Goal: Task Accomplishment & Management: Use online tool/utility

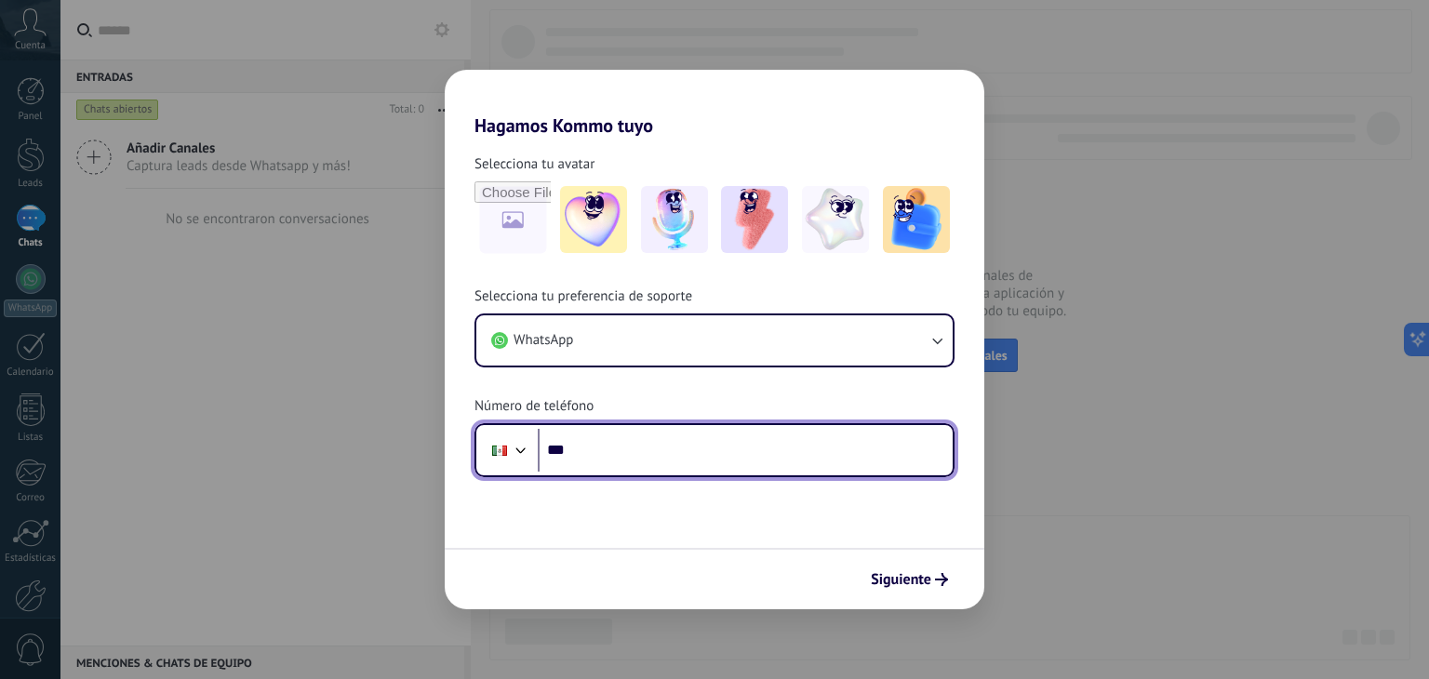
click at [696, 446] on input "***" at bounding box center [745, 450] width 415 height 43
type input "**********"
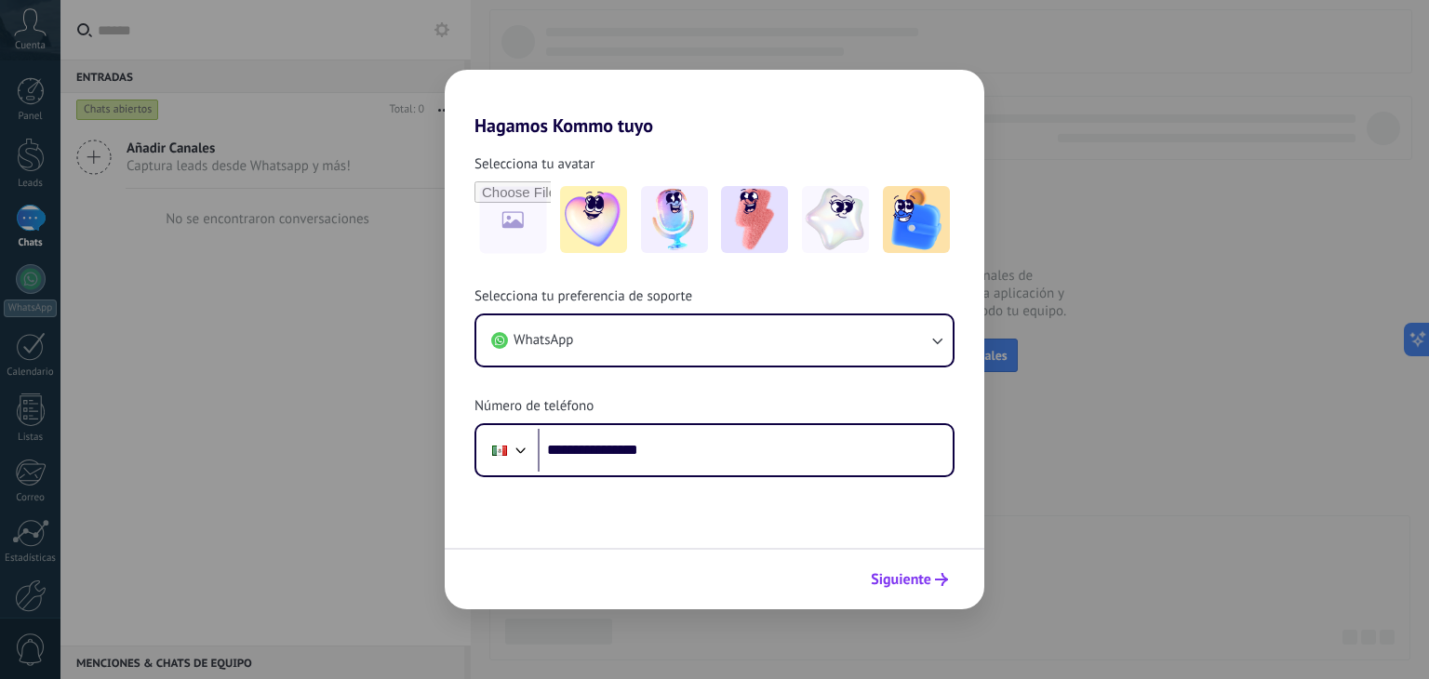
click at [912, 583] on span "Siguiente" at bounding box center [901, 579] width 60 height 13
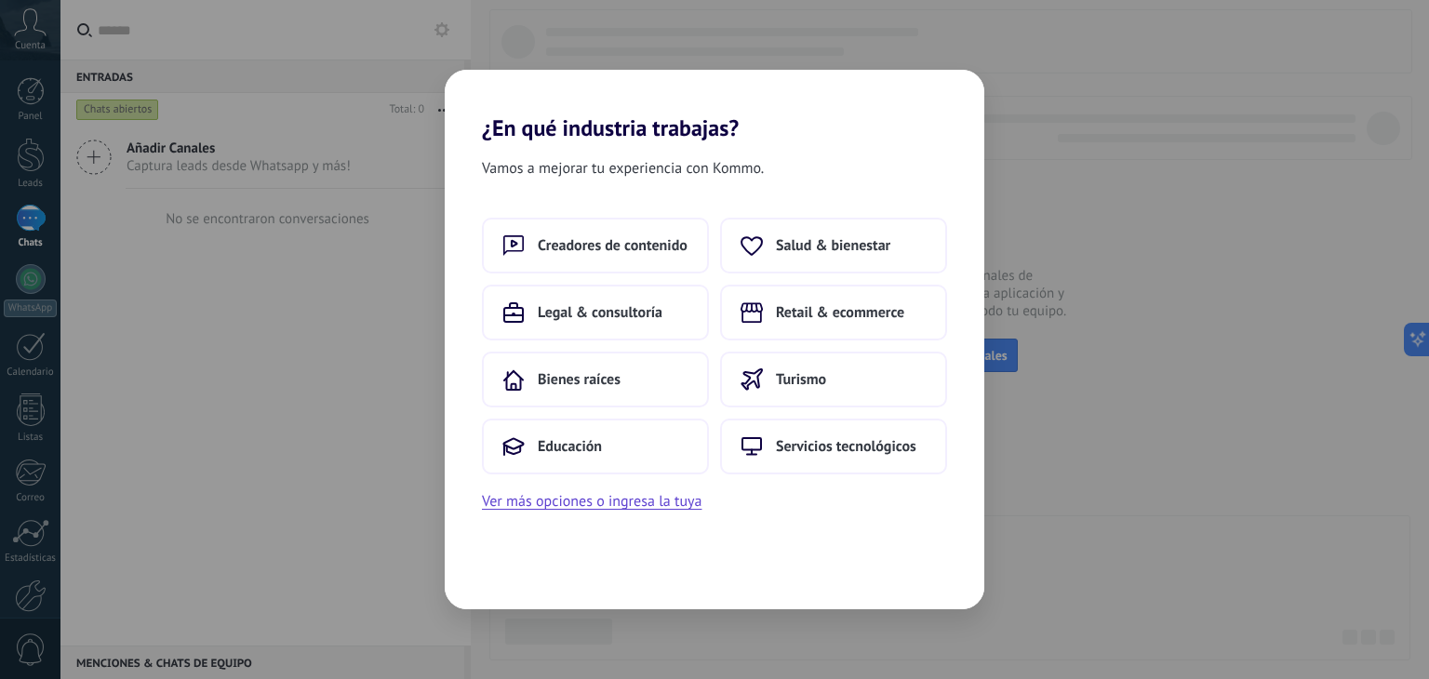
click at [406, 488] on div "¿En qué industria trabajas? Vamos a mejorar tu experiencia con Kommo. Creadores…" at bounding box center [714, 339] width 1429 height 679
click at [591, 508] on button "Ver más opciones o ingresa la tuya" at bounding box center [591, 501] width 219 height 24
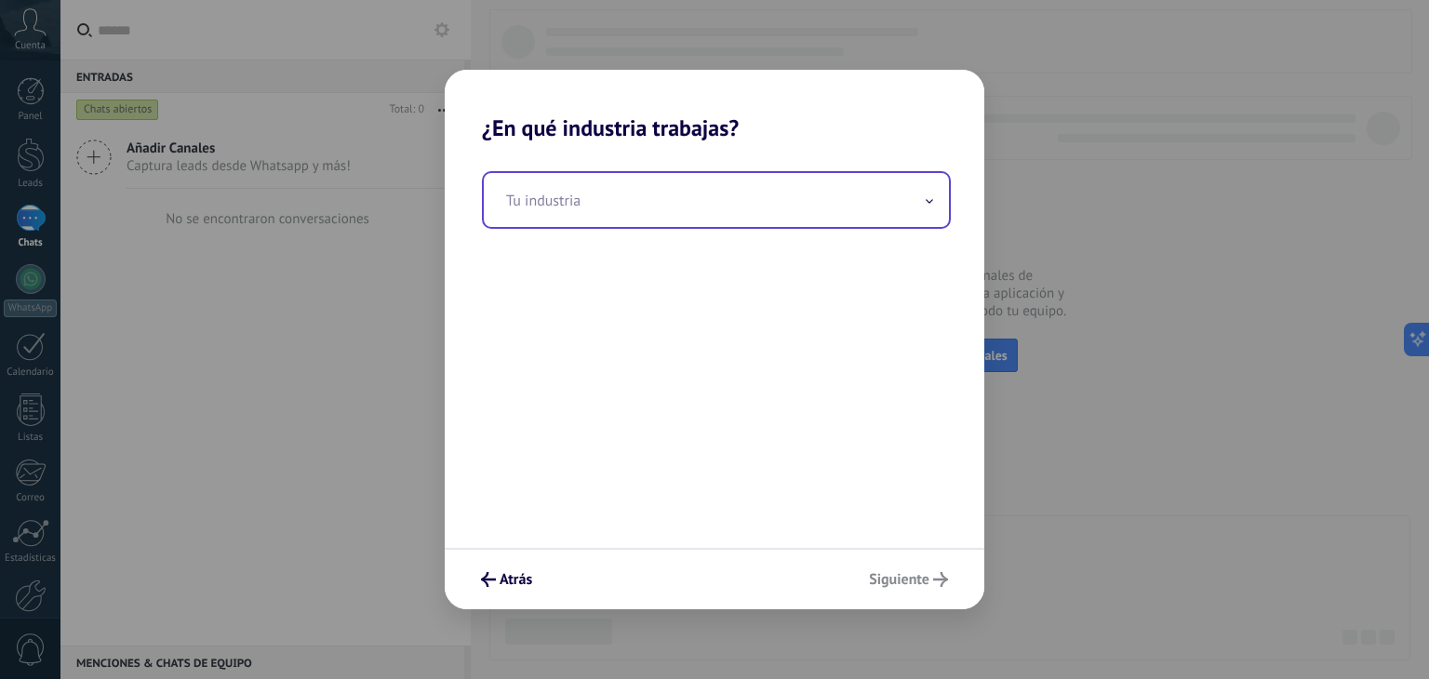
click at [615, 219] on input "text" at bounding box center [716, 200] width 465 height 54
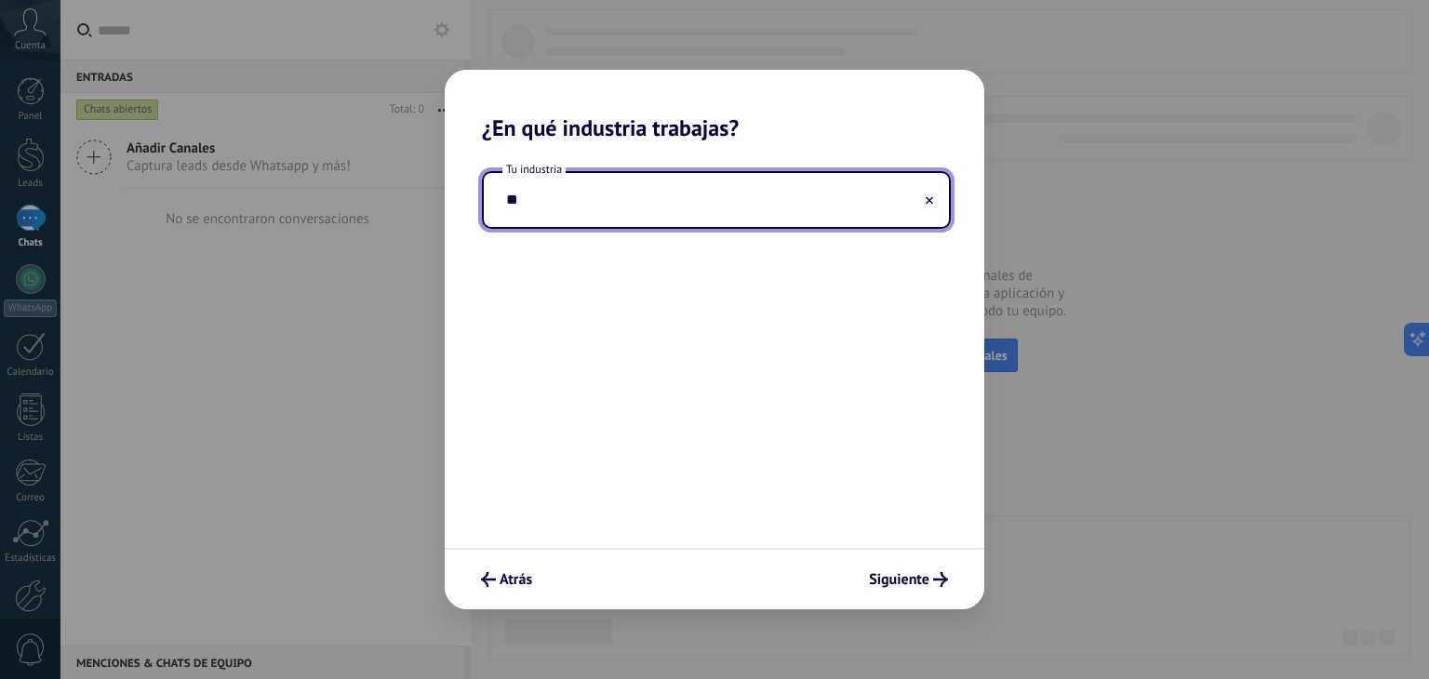
type input "*"
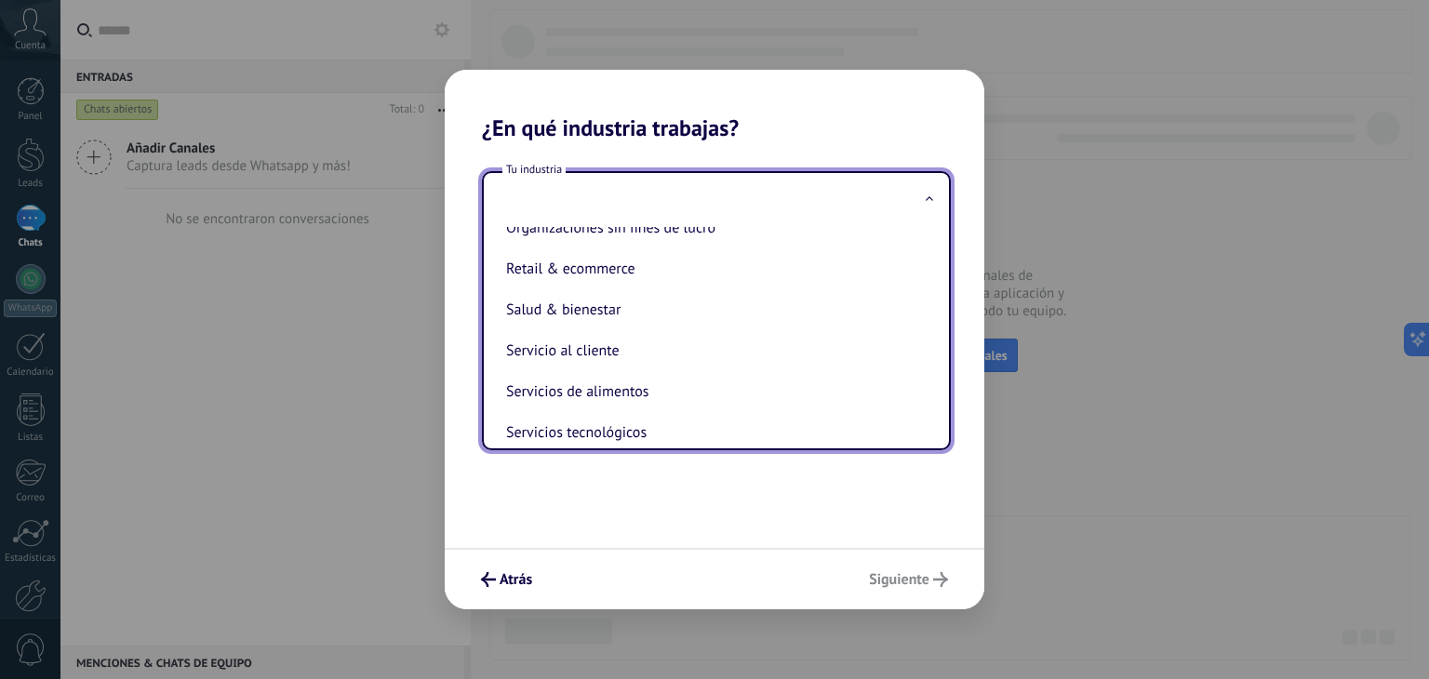
scroll to position [319, 0]
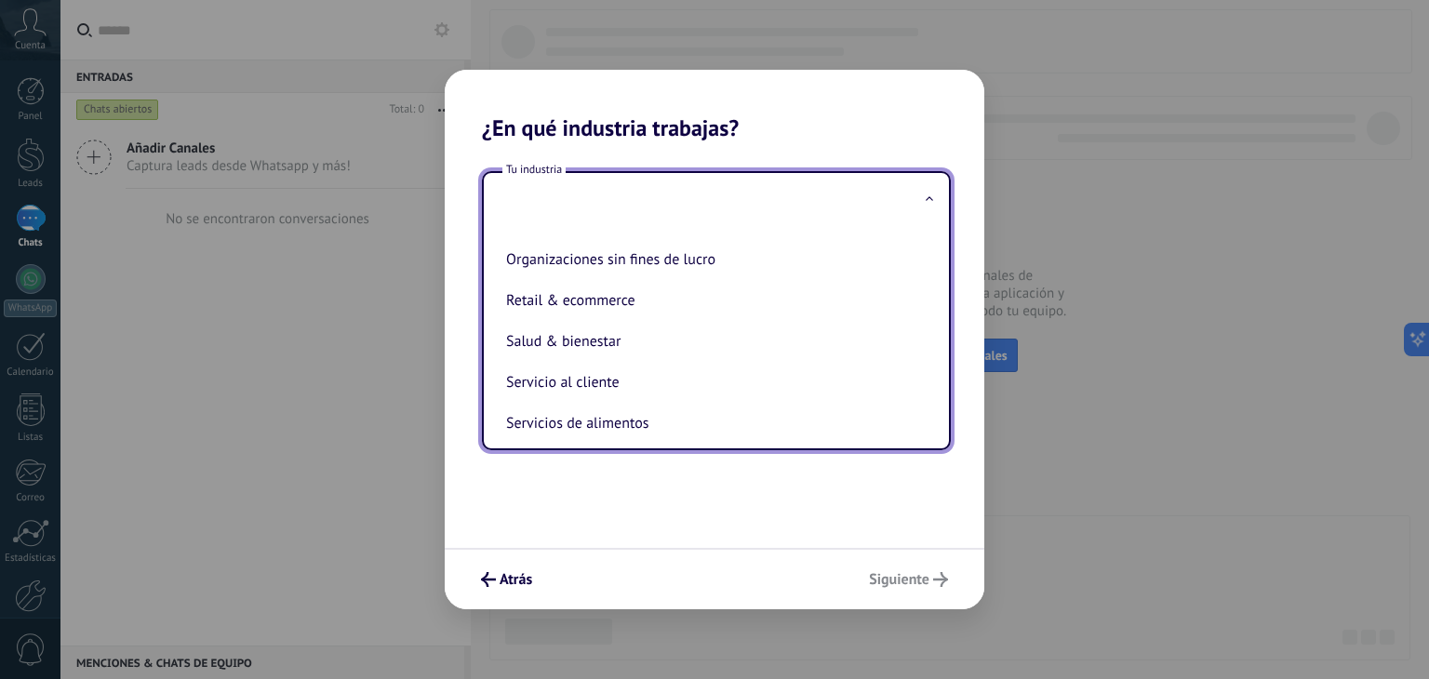
click at [689, 352] on li "Salud & bienestar" at bounding box center [713, 341] width 428 height 41
type input "**********"
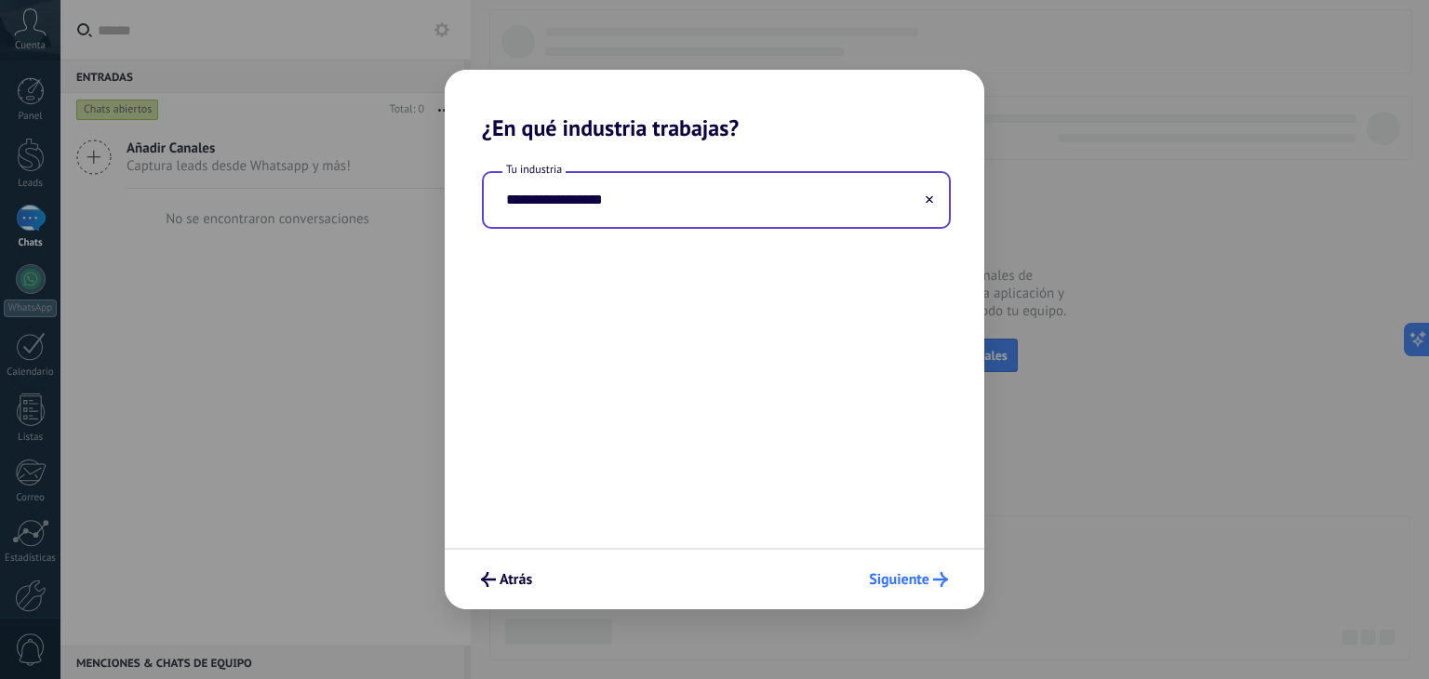
click at [901, 580] on span "Siguiente" at bounding box center [899, 579] width 60 height 13
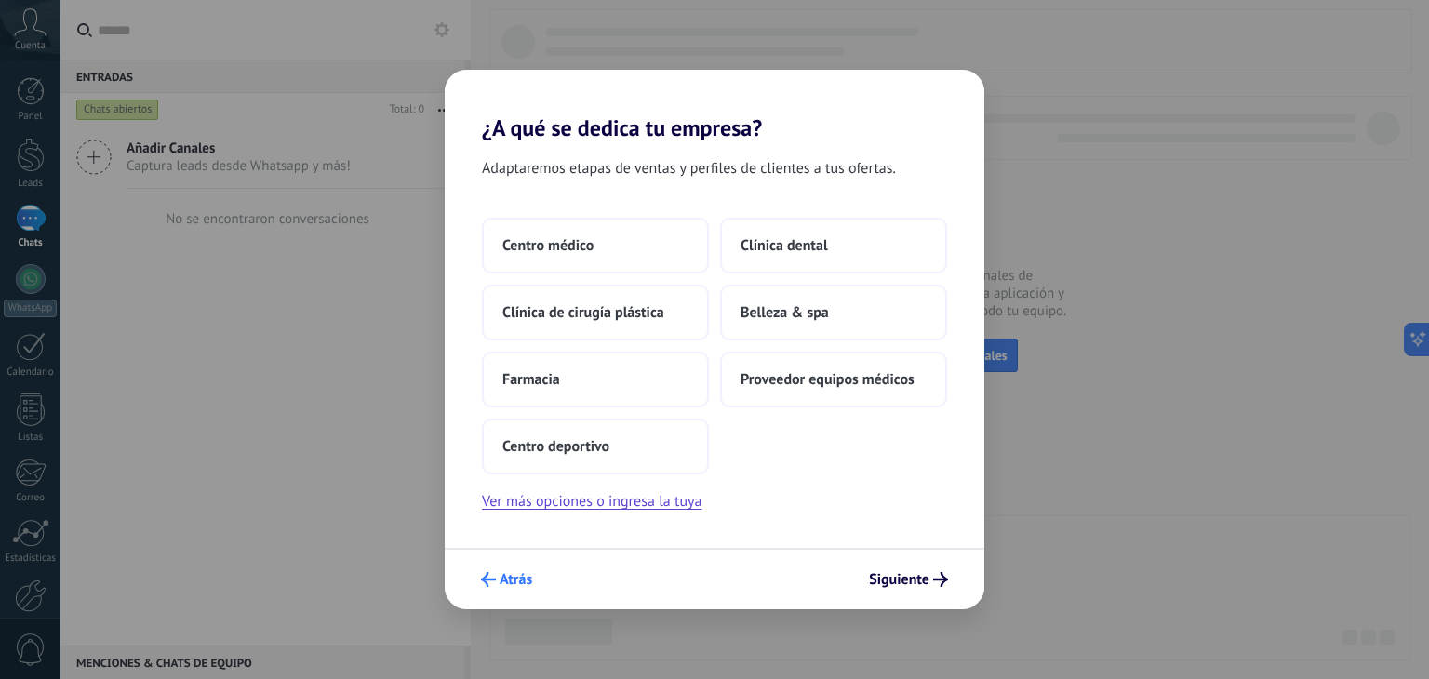
click at [530, 576] on span "Atrás" at bounding box center [515, 579] width 33 height 13
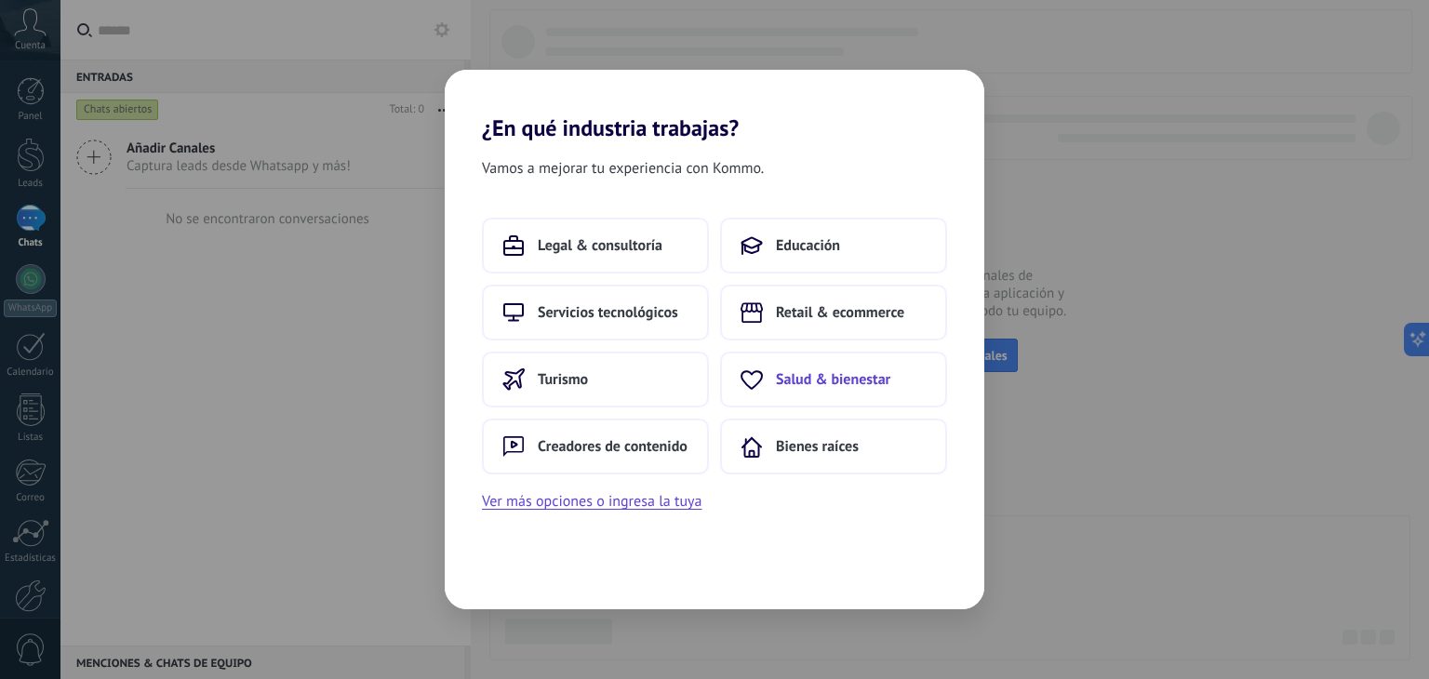
click at [871, 388] on button "Salud & bienestar" at bounding box center [833, 380] width 227 height 56
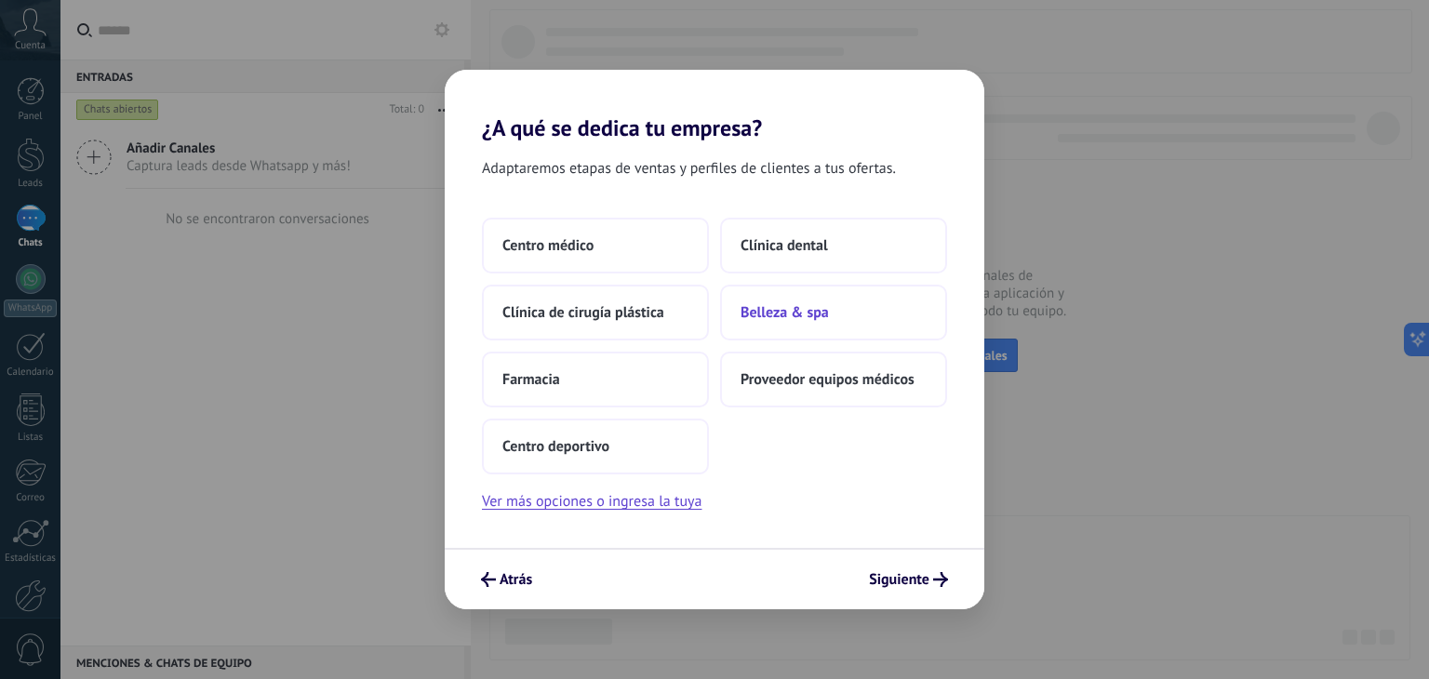
click at [785, 310] on span "Belleza & spa" at bounding box center [784, 312] width 88 height 19
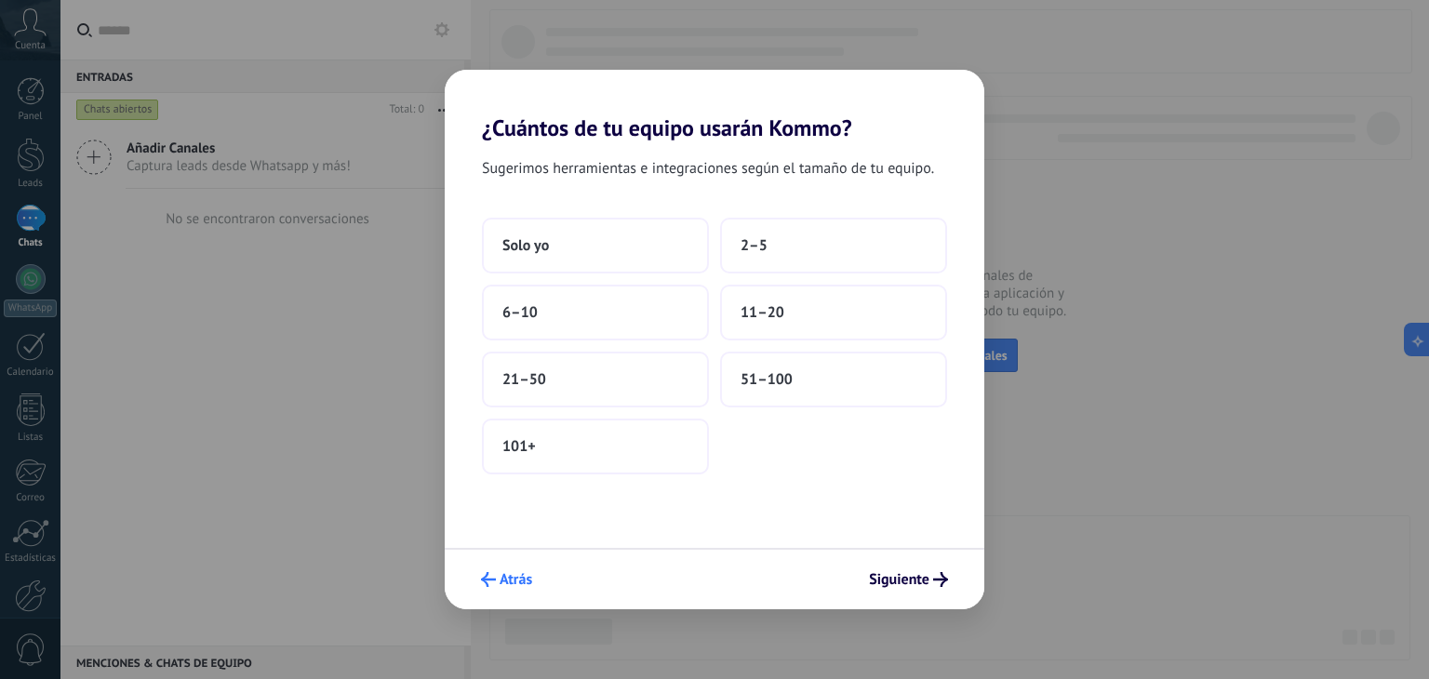
click at [511, 589] on button "Atrás" at bounding box center [506, 580] width 68 height 32
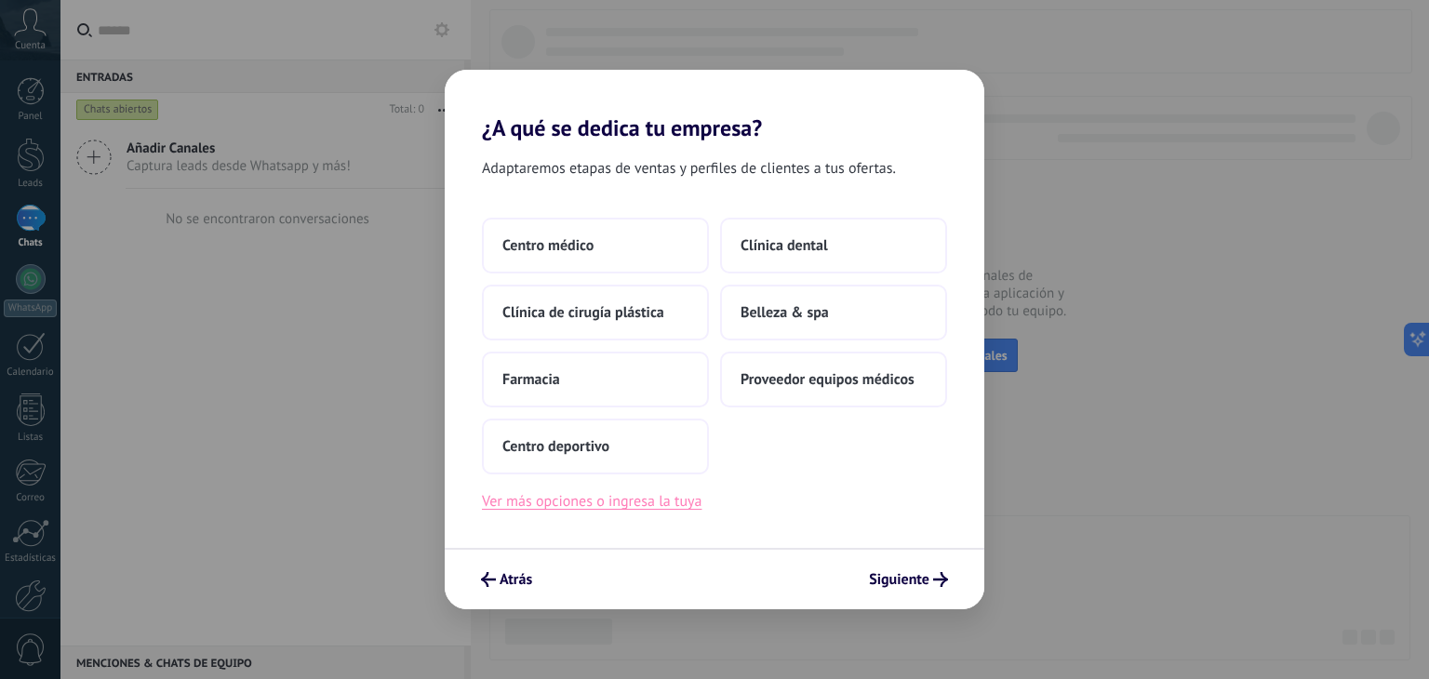
click at [551, 501] on button "Ver más opciones o ingresa la tuya" at bounding box center [591, 501] width 219 height 24
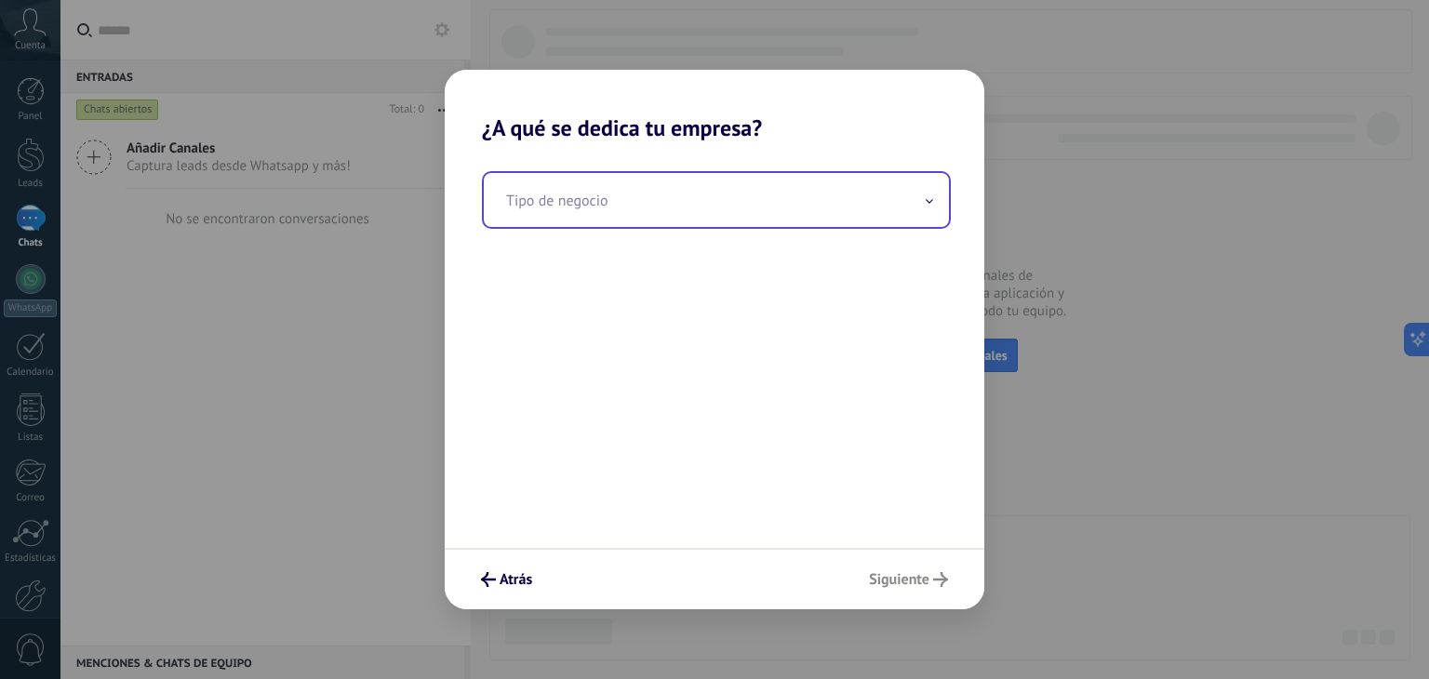
click at [865, 205] on input "text" at bounding box center [716, 200] width 465 height 54
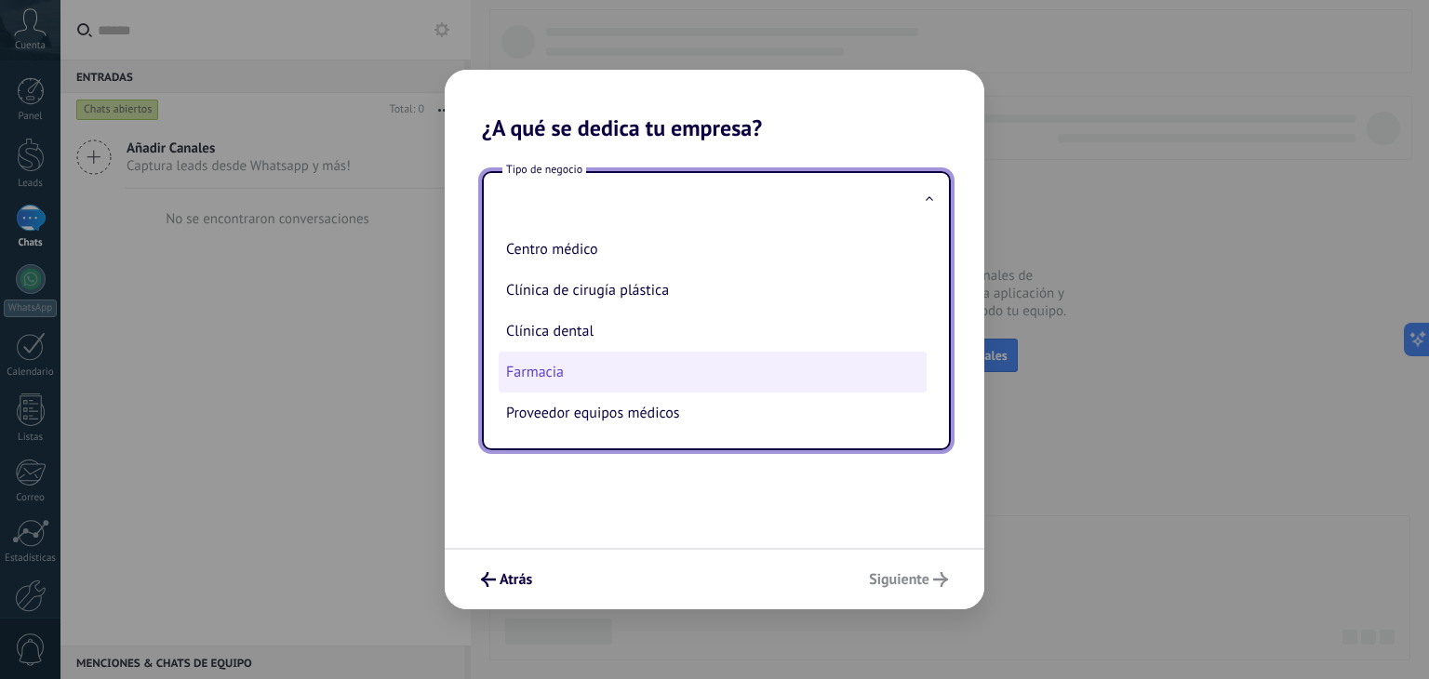
scroll to position [0, 0]
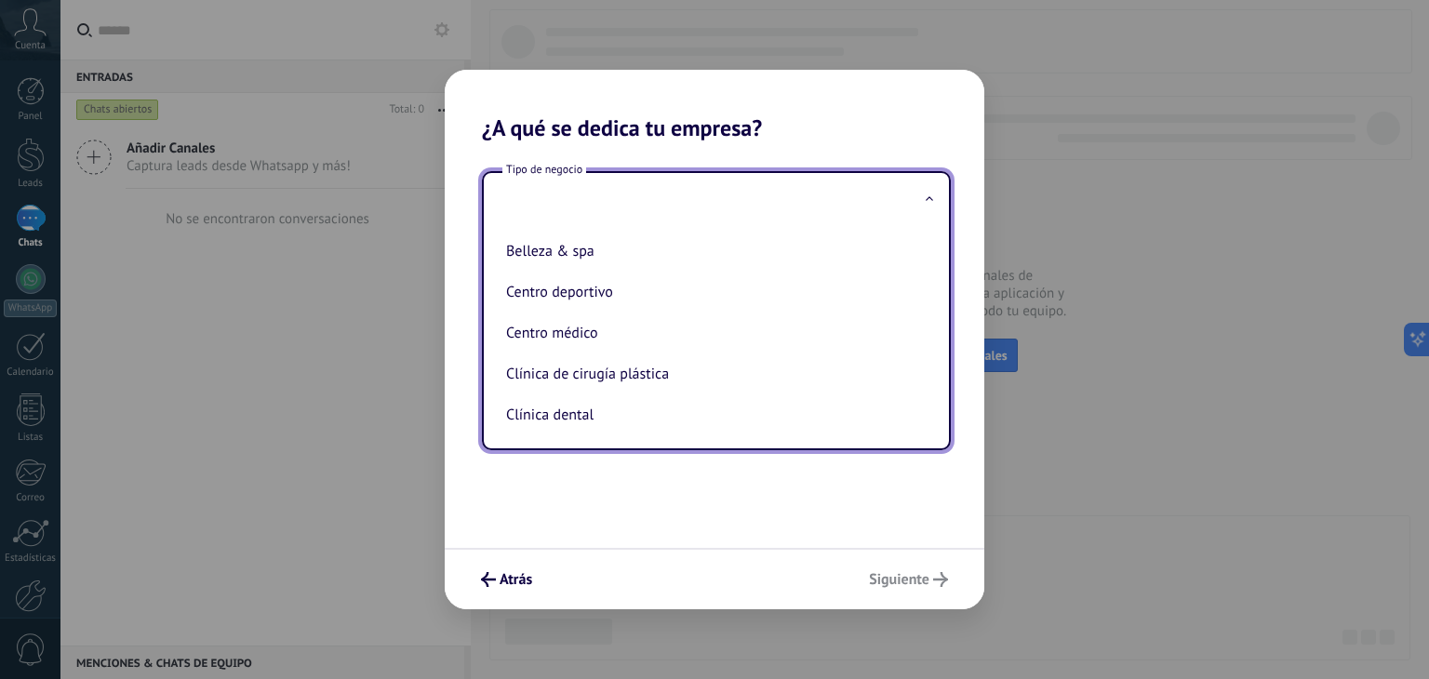
drag, startPoint x: 614, startPoint y: 258, endPoint x: 606, endPoint y: 274, distance: 18.3
click at [602, 261] on li "Belleza & spa" at bounding box center [713, 251] width 428 height 41
type input "**********"
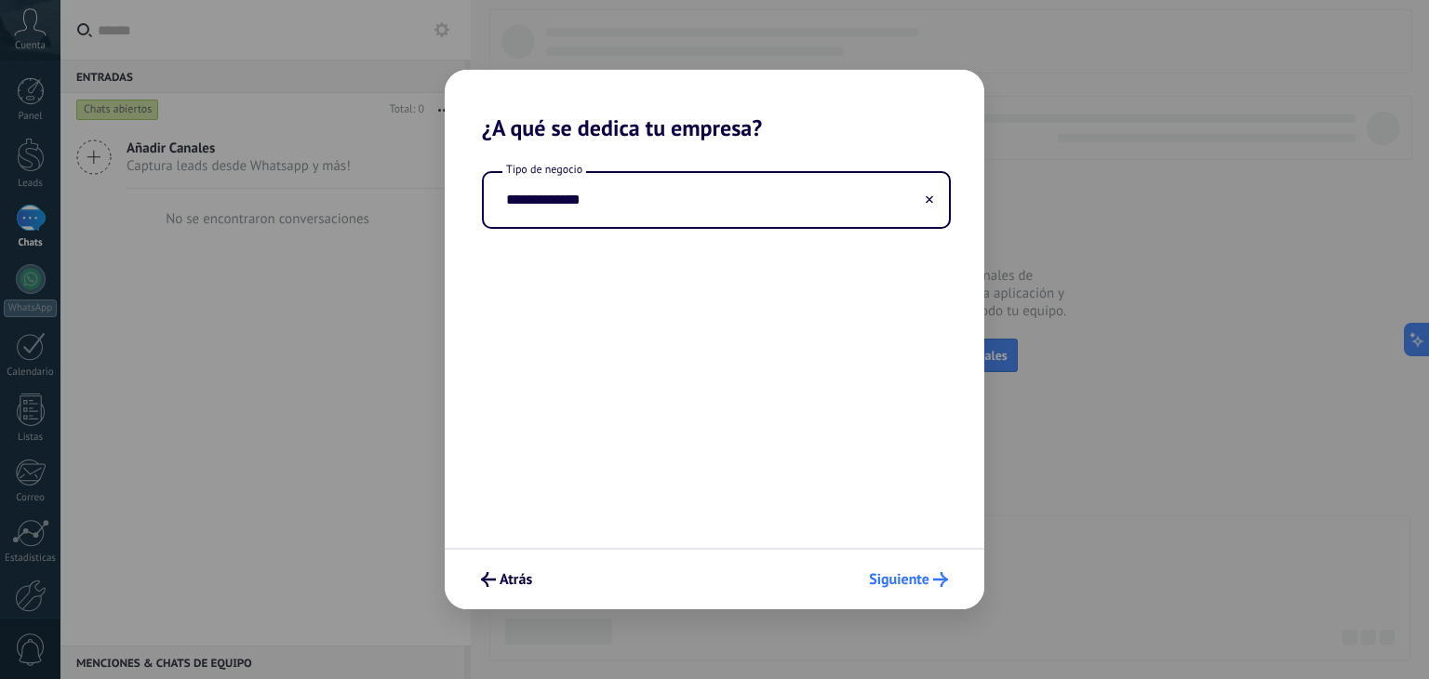
click at [915, 573] on span "Siguiente" at bounding box center [899, 579] width 60 height 13
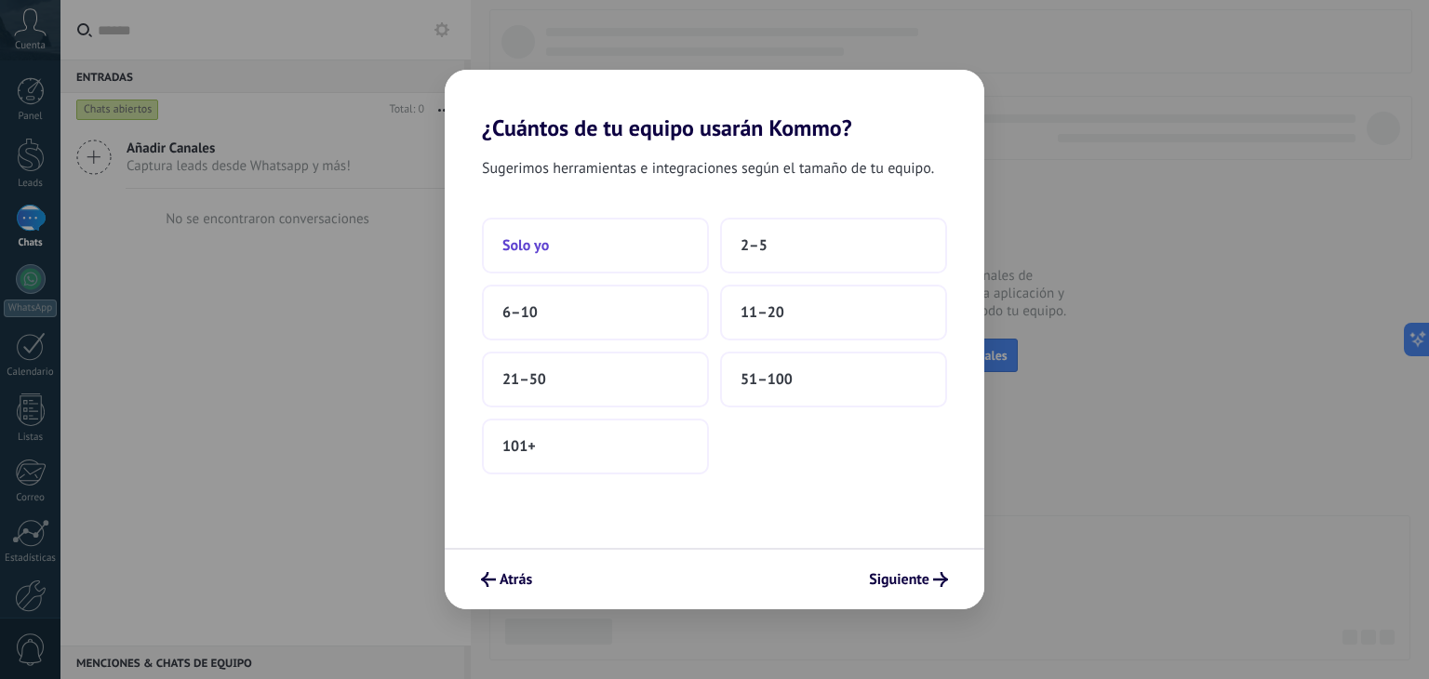
click at [618, 250] on button "Solo yo" at bounding box center [595, 246] width 227 height 56
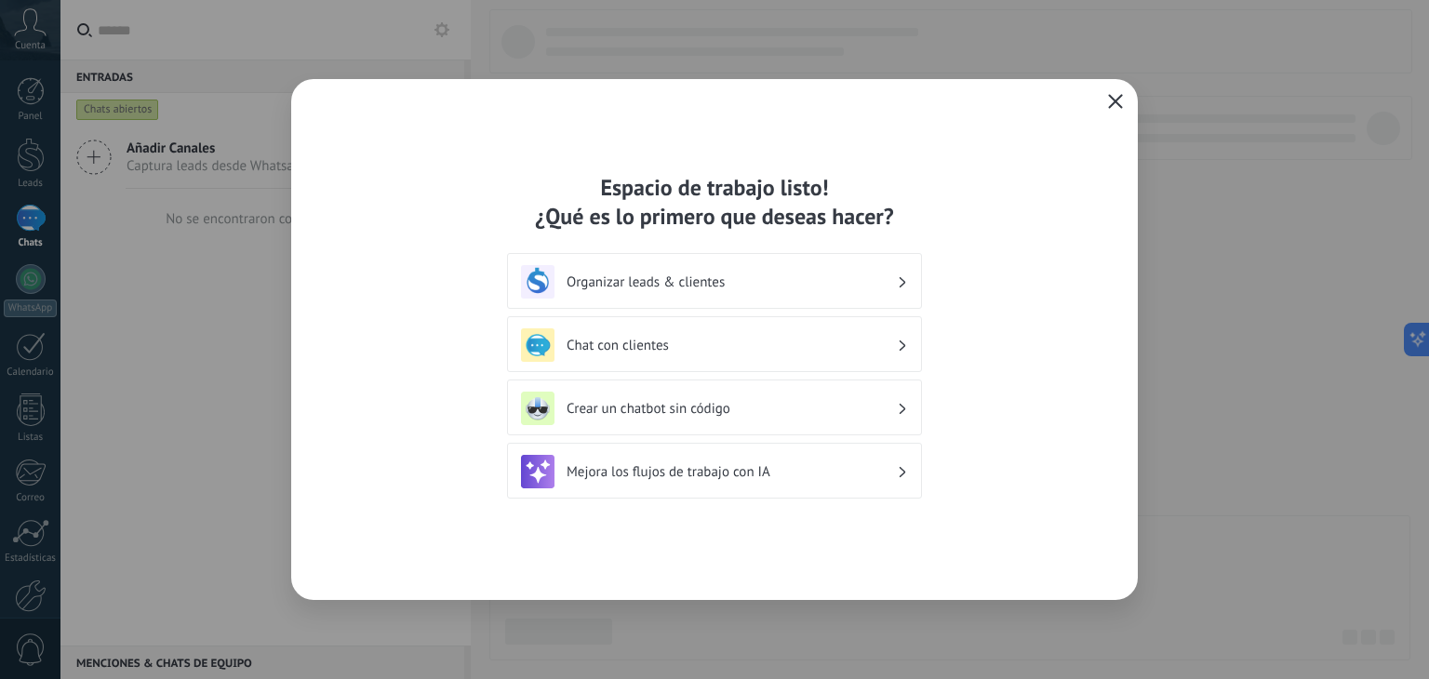
click at [1115, 107] on icon "button" at bounding box center [1115, 101] width 15 height 15
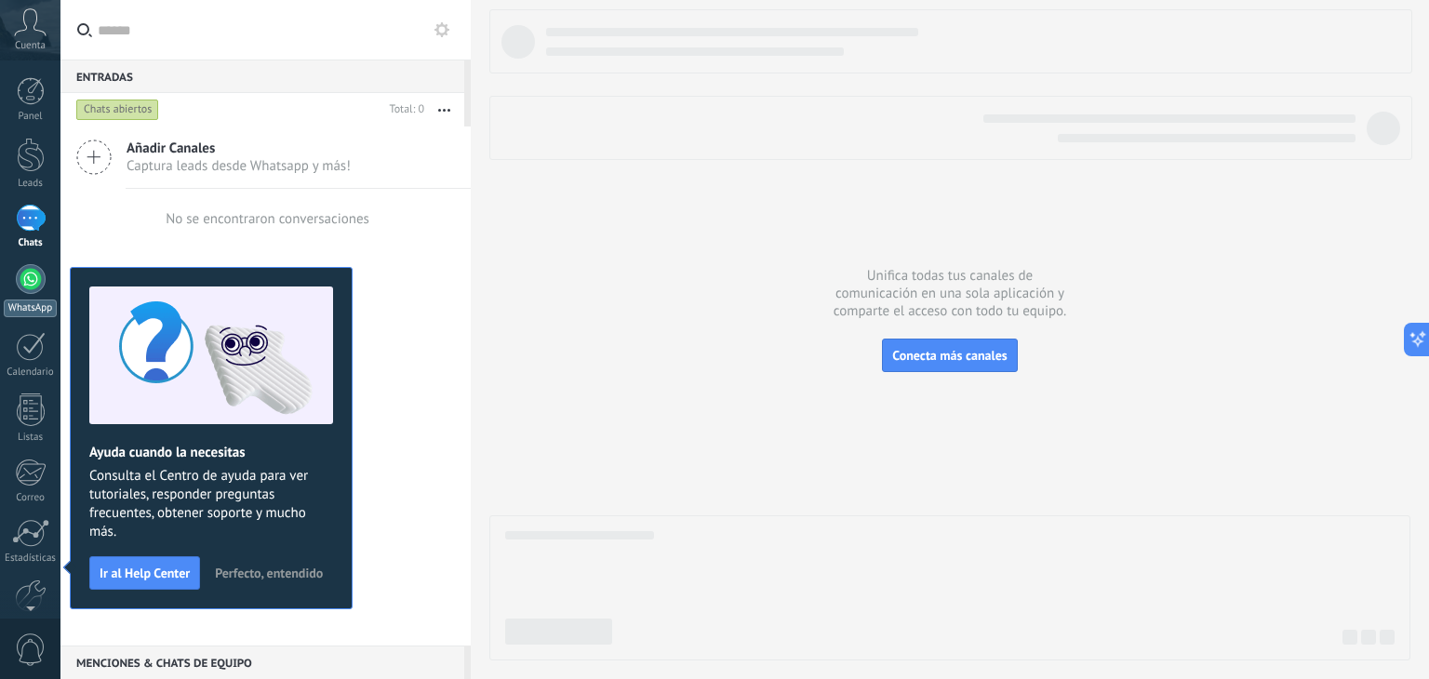
click at [28, 284] on div at bounding box center [31, 279] width 30 height 30
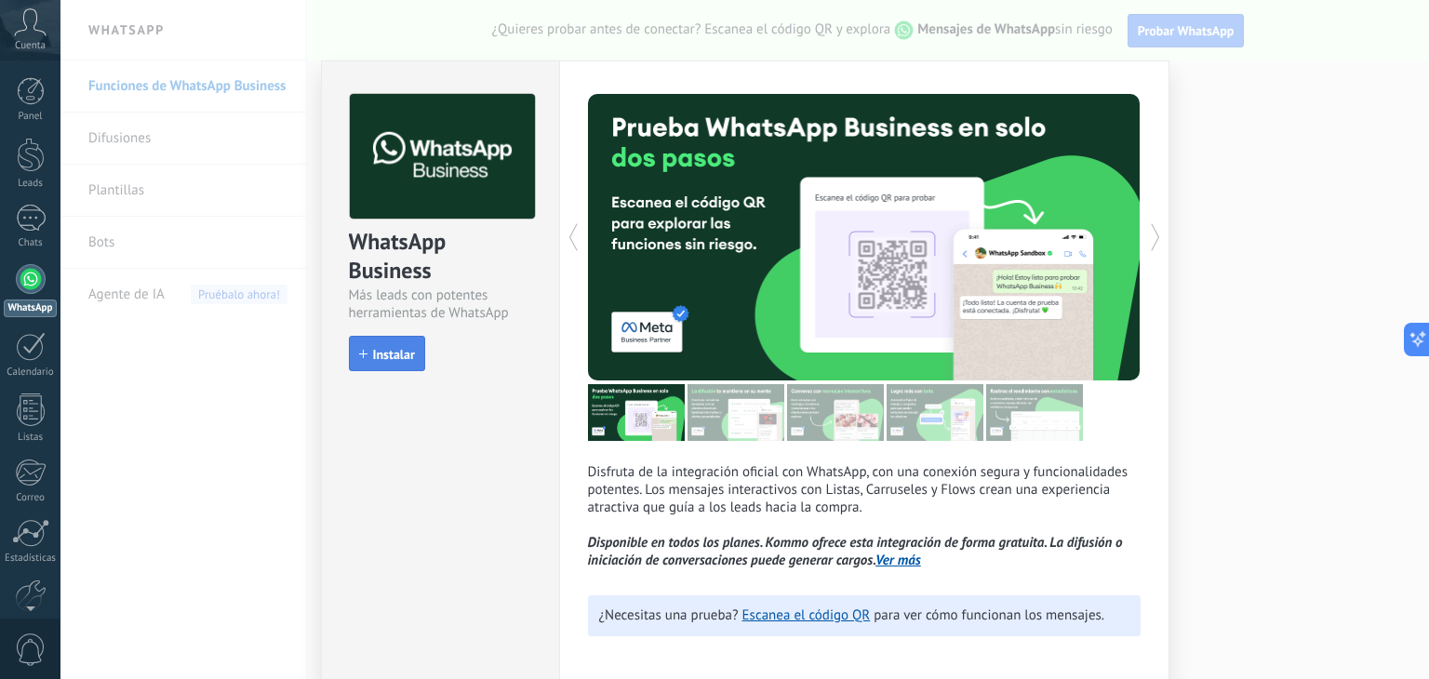
click at [408, 352] on span "Instalar" at bounding box center [394, 354] width 42 height 13
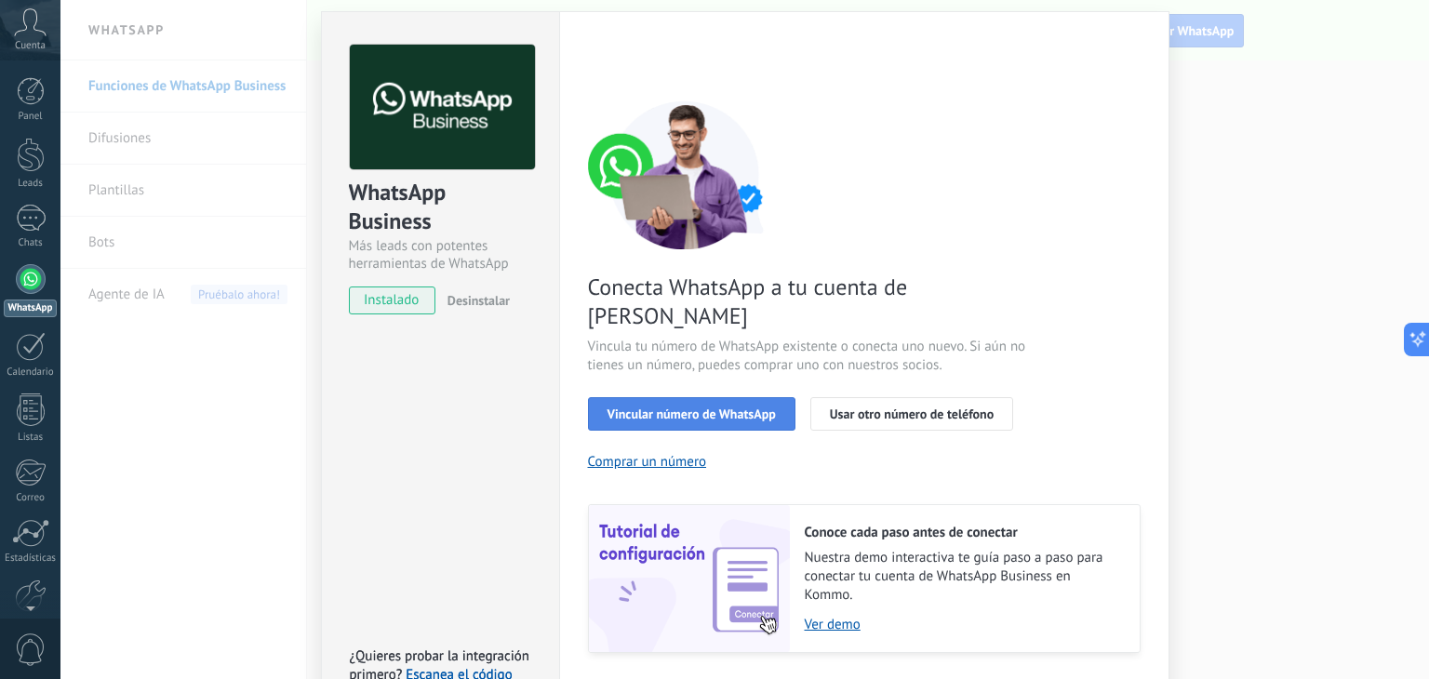
scroll to position [79, 0]
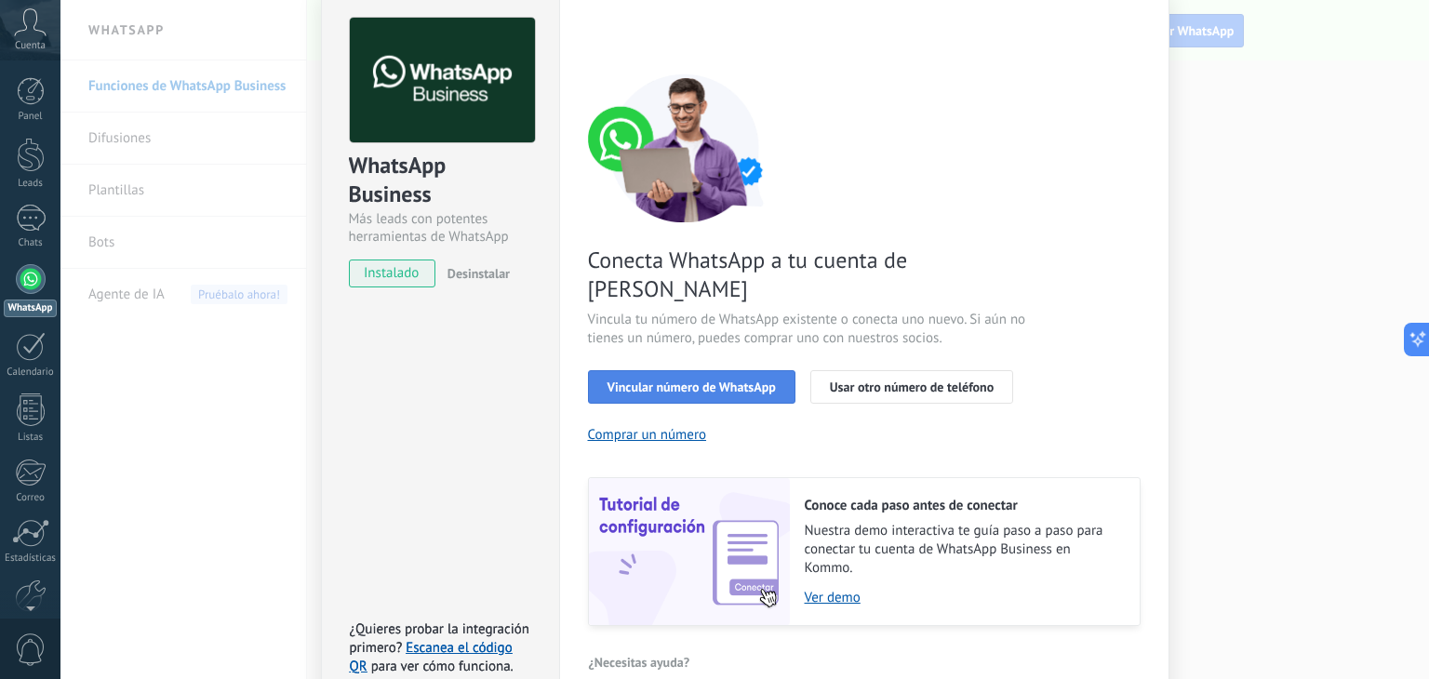
click at [733, 380] on span "Vincular número de WhatsApp" at bounding box center [691, 386] width 168 height 13
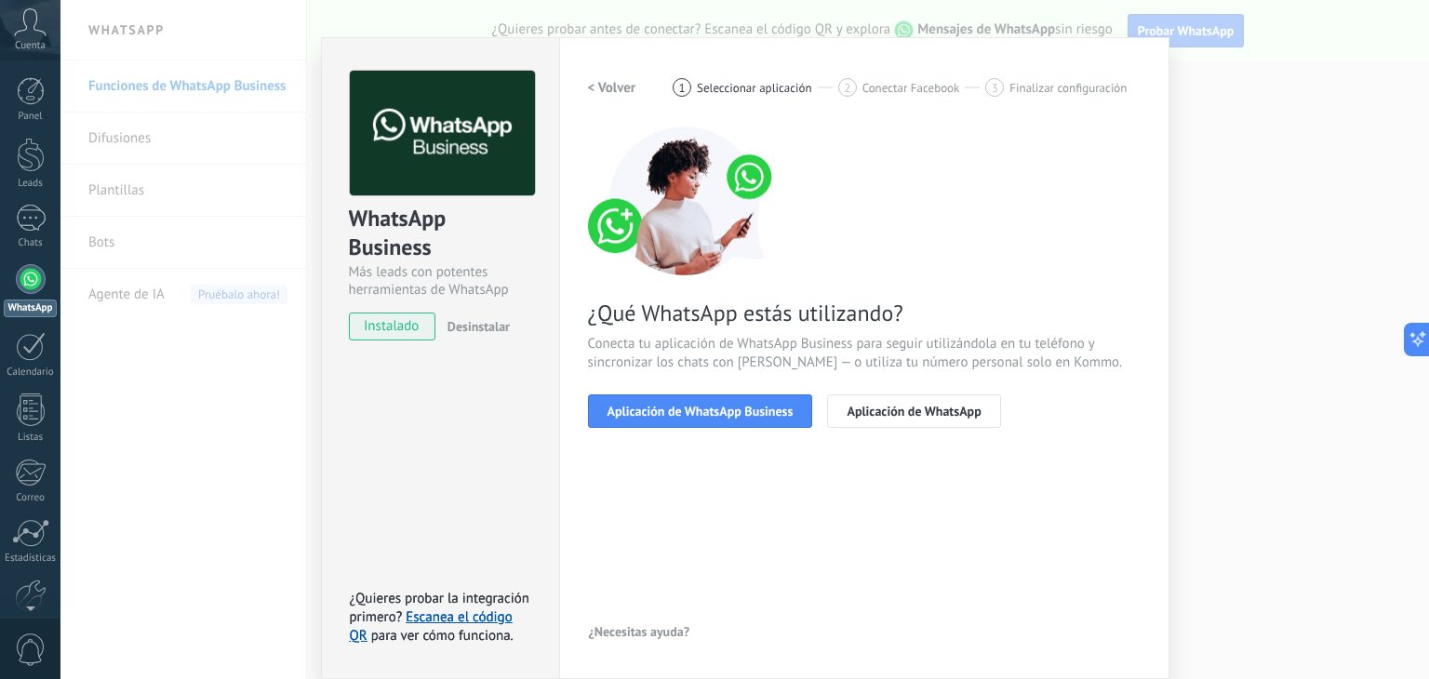
scroll to position [26, 0]
click at [660, 414] on span "Aplicación de WhatsApp Business" at bounding box center [700, 411] width 186 height 13
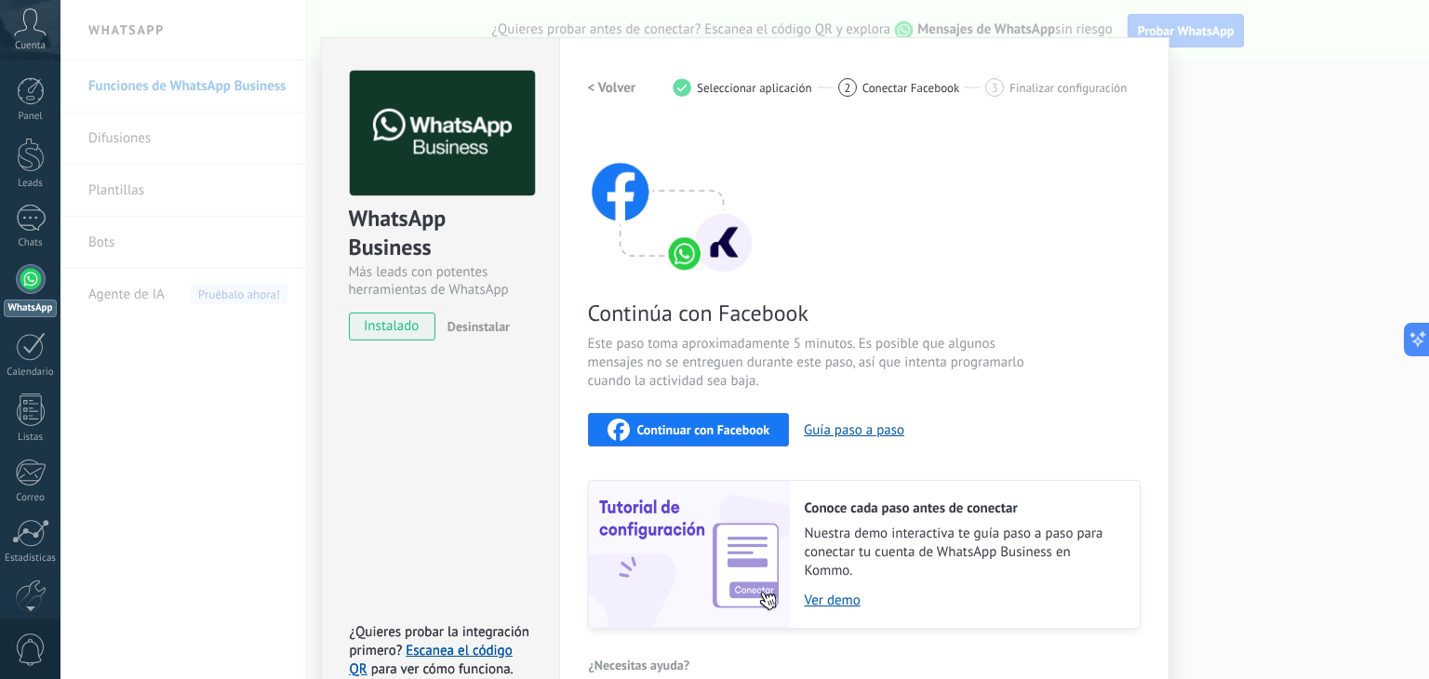
scroll to position [58, 0]
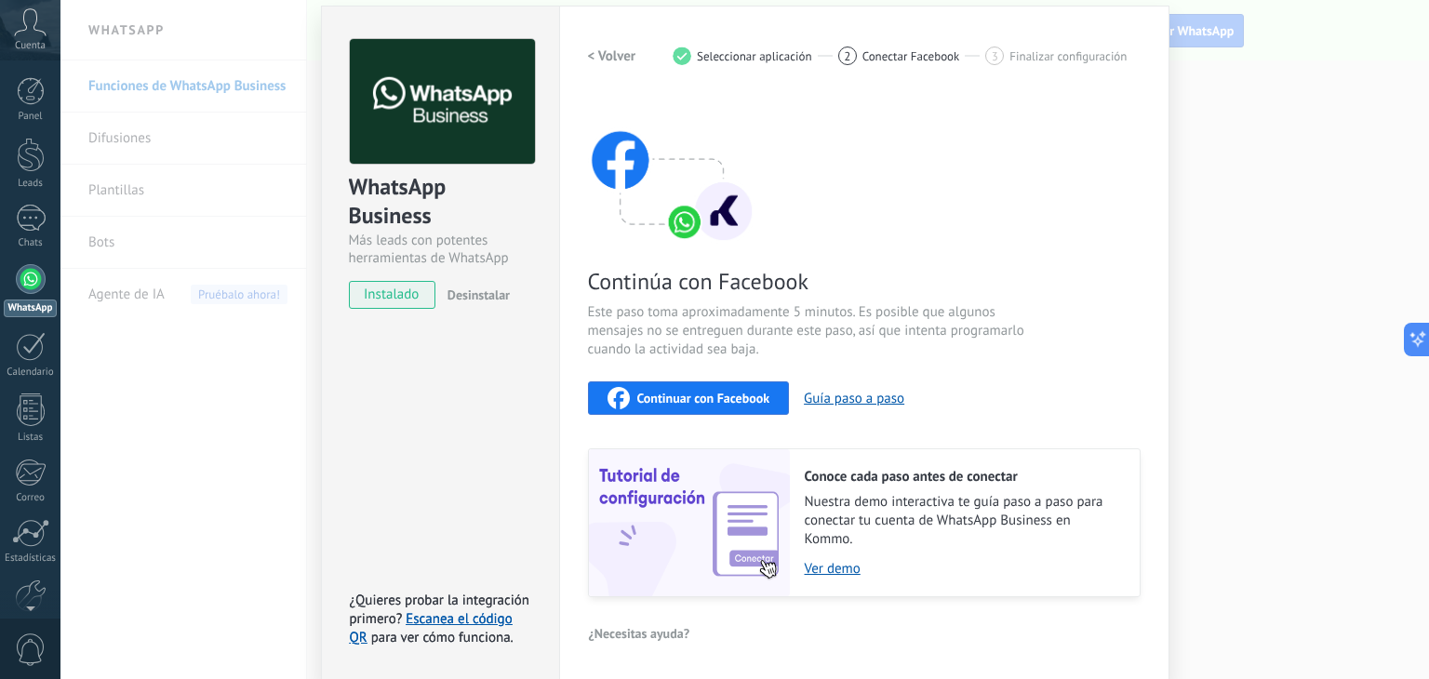
click at [755, 399] on span "Continuar con Facebook" at bounding box center [703, 398] width 133 height 13
click at [685, 404] on span "Continuar con Facebook" at bounding box center [703, 398] width 133 height 13
